Goal: Ask a question

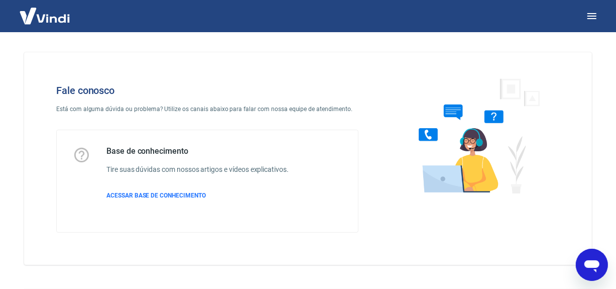
scroll to position [30, 0]
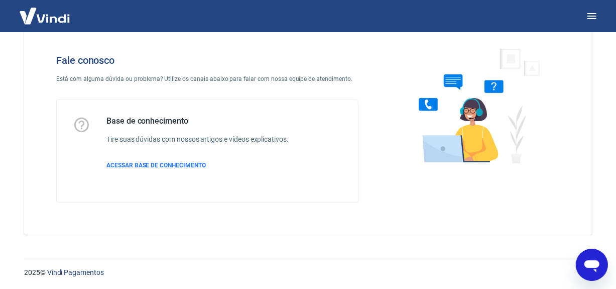
click at [591, 265] on icon "Abrir janela de mensagens" at bounding box center [591, 265] width 15 height 12
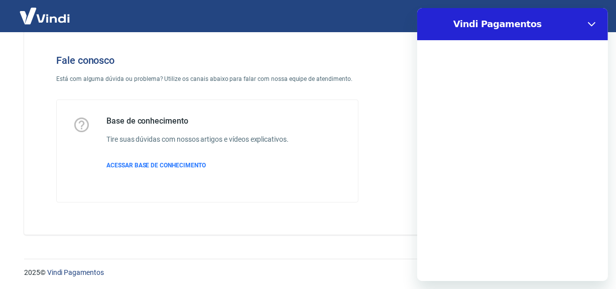
scroll to position [0, 0]
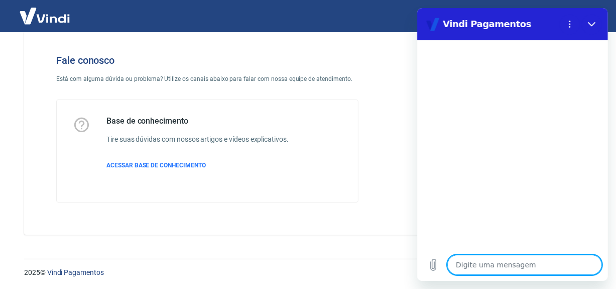
click at [477, 263] on textarea at bounding box center [524, 264] width 155 height 20
type textarea "P"
type textarea "x"
type textarea "PA"
type textarea "x"
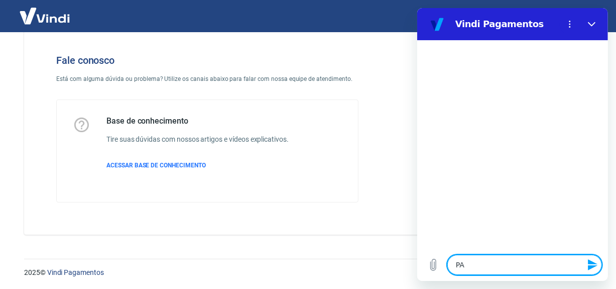
type textarea "PAG"
type textarea "x"
type textarea "PAGA"
type textarea "x"
type textarea "PAGAM"
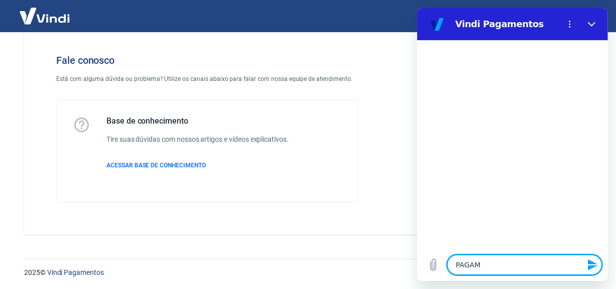
type textarea "x"
type textarea "PAGAME"
type textarea "x"
type textarea "PAGAMEN"
type textarea "x"
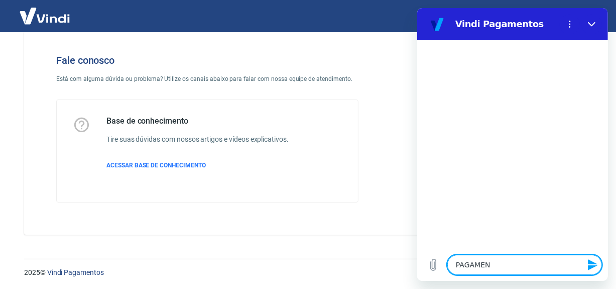
type textarea "PAGAMENT"
type textarea "x"
type textarea "PAGAMENTO"
type textarea "x"
type textarea "PAGAMENTO"
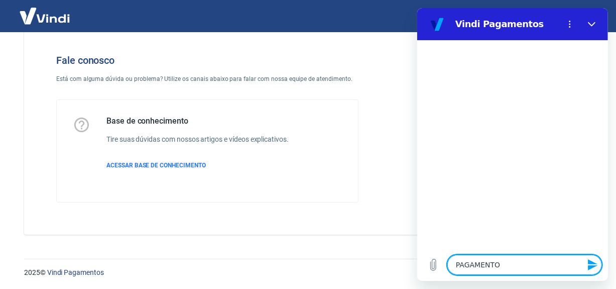
type textarea "x"
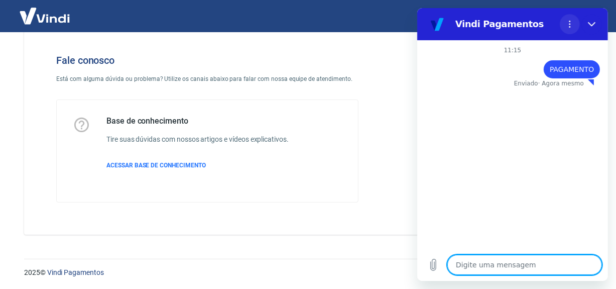
click at [574, 28] on button "Menu de opções" at bounding box center [569, 24] width 20 height 20
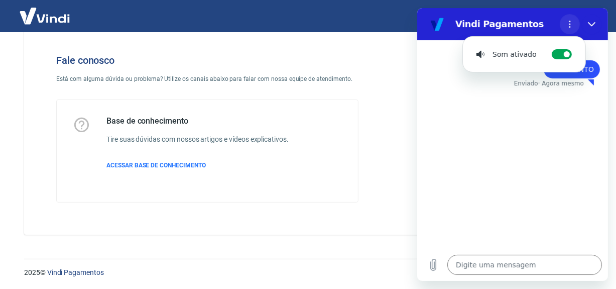
click at [574, 28] on button "Menu de opções" at bounding box center [569, 24] width 20 height 20
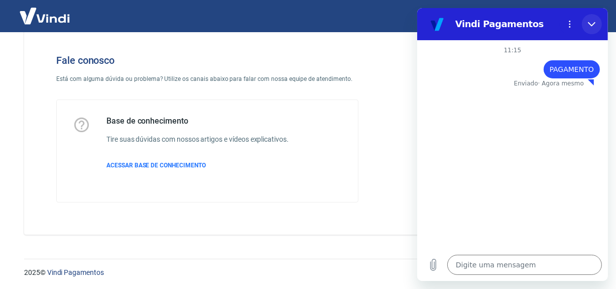
click at [589, 26] on icon "Fechar" at bounding box center [591, 24] width 8 height 8
type textarea "x"
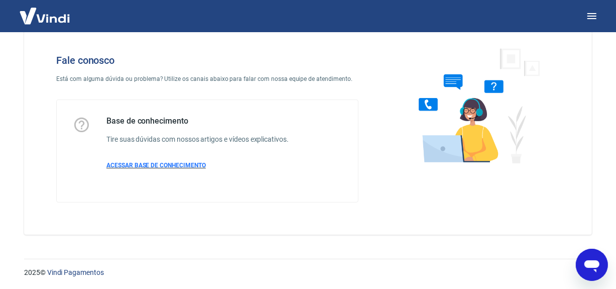
click at [120, 166] on span "ACESSAR BASE DE CONHECIMENTO" at bounding box center [155, 165] width 99 height 7
